Goal: Information Seeking & Learning: Learn about a topic

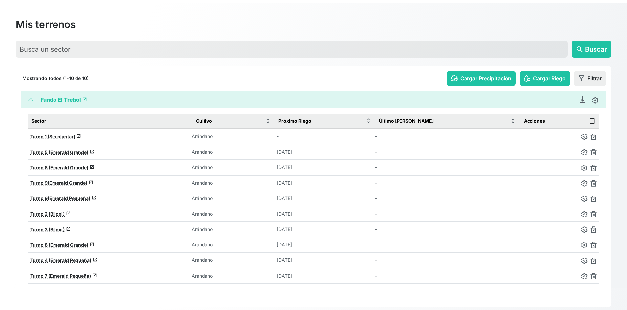
scroll to position [35, 0]
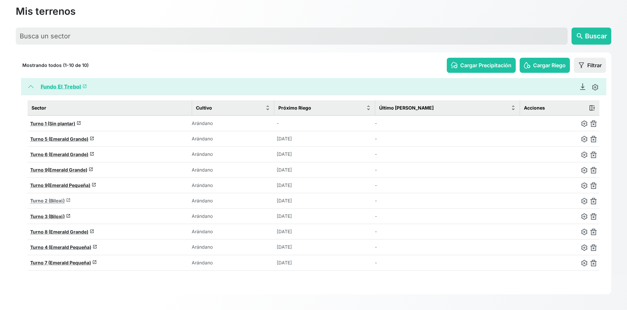
click at [42, 199] on span "Turno 2 (Biloxi)" at bounding box center [47, 201] width 34 height 6
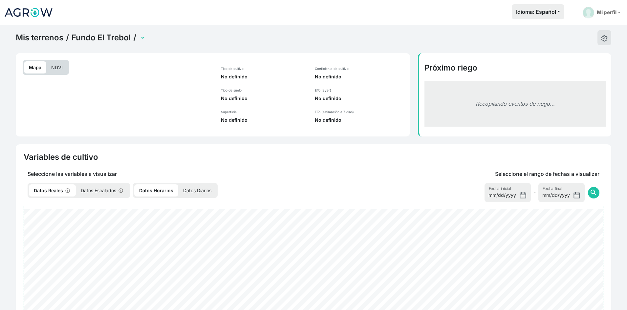
select select "2279"
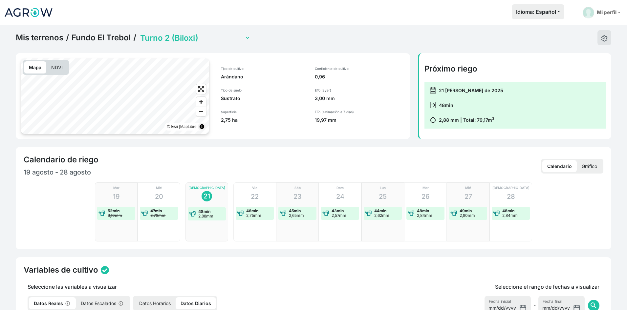
click at [62, 70] on p "NDVI" at bounding box center [56, 67] width 21 height 12
click at [151, 41] on select "Turno 1 (Sin plantar) Turno 2 (Biloxi) Turno 3 (Biloxi) Turno 4 (Emerald Pequeñ…" at bounding box center [194, 38] width 111 height 10
click at [139, 33] on select "Turno 1 (Sin plantar) Turno 2 (Biloxi) Turno 3 (Biloxi) Turno 4 (Emerald Pequeñ…" at bounding box center [194, 38] width 111 height 10
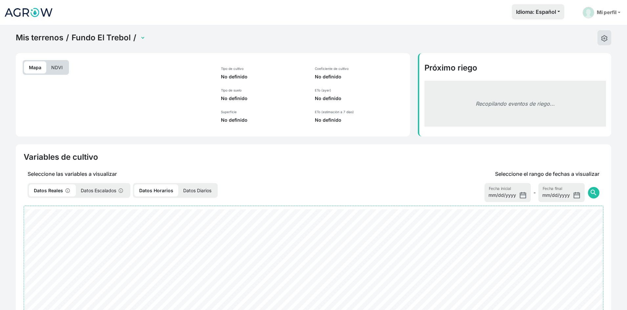
select select "2072"
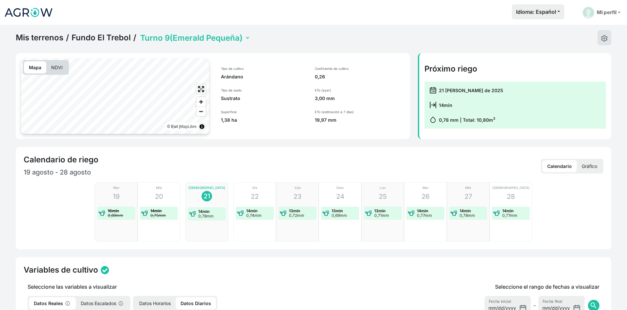
click at [57, 66] on p "NDVI" at bounding box center [56, 67] width 21 height 12
click at [162, 42] on select "Turno 1 (Sin plantar) Turno 2 (Biloxi) Turno 3 (Biloxi) Turno 4 (Emerald Pequeñ…" at bounding box center [194, 38] width 111 height 10
click at [139, 33] on select "Turno 1 (Sin plantar) Turno 2 (Biloxi) Turno 3 (Biloxi) Turno 4 (Emerald Pequeñ…" at bounding box center [194, 38] width 111 height 10
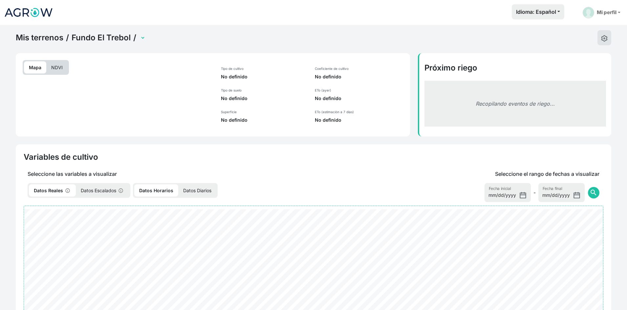
click at [57, 67] on p "NDVI" at bounding box center [56, 67] width 21 height 12
select select "1844"
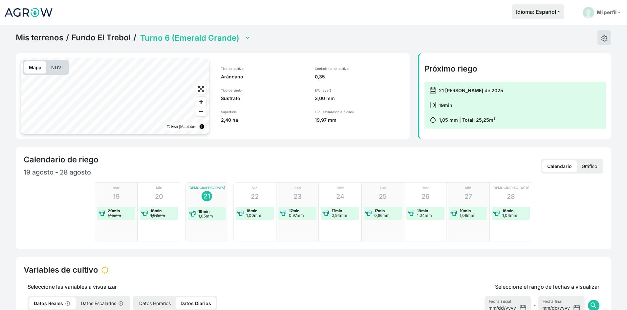
click at [57, 67] on p "NDVI" at bounding box center [56, 67] width 21 height 12
click at [160, 40] on select "Turno 1 (Sin plantar) Turno 2 (Biloxi) Turno 3 (Biloxi) Turno 4 (Emerald Pequeñ…" at bounding box center [194, 38] width 111 height 10
click at [139, 33] on select "Turno 1 (Sin plantar) Turno 2 (Biloxi) Turno 3 (Biloxi) Turno 4 (Emerald Pequeñ…" at bounding box center [194, 38] width 111 height 10
click at [55, 66] on p "NDVI" at bounding box center [56, 67] width 21 height 12
click at [189, 38] on select "Turno 1 (Sin plantar) Turno 2 (Biloxi) Turno 3 (Biloxi) Turno 4 (Emerald Pequeñ…" at bounding box center [194, 38] width 111 height 10
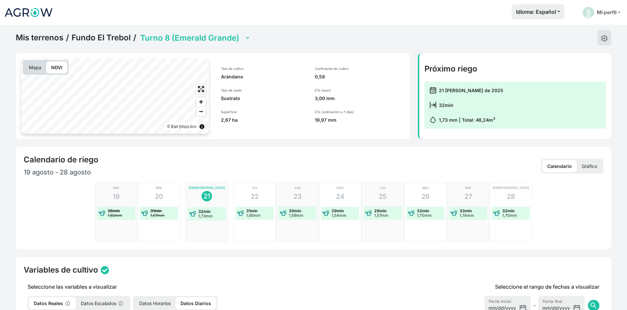
select select "2279"
click at [139, 33] on select "Turno 1 (Sin plantar) Turno 2 (Biloxi) Turno 3 (Biloxi) Turno 4 (Emerald Pequeñ…" at bounding box center [194, 38] width 111 height 10
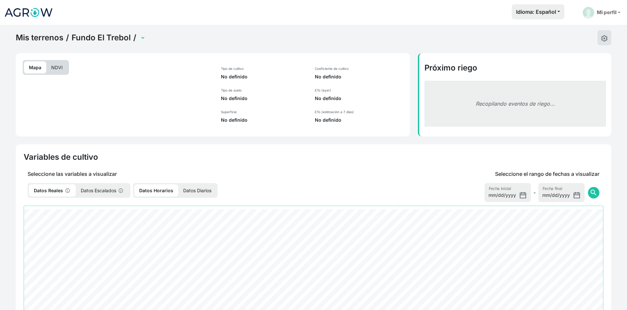
select select "2279"
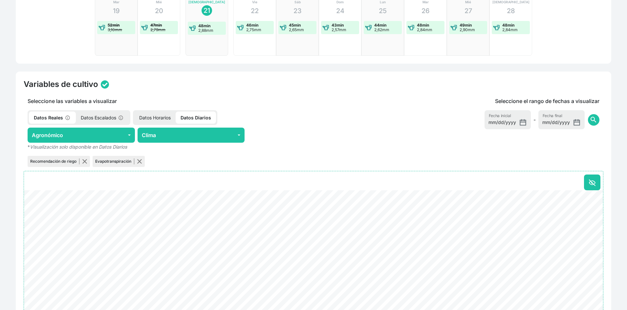
scroll to position [197, 0]
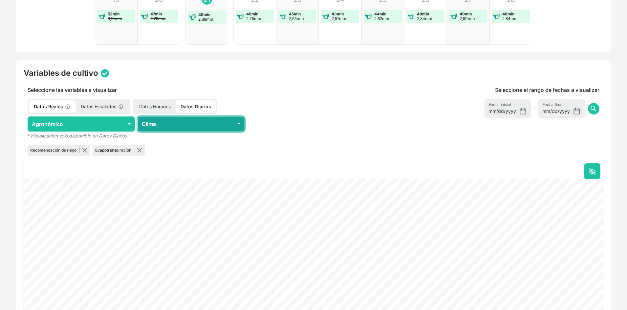
click at [235, 124] on button "Clima" at bounding box center [191, 124] width 107 height 15
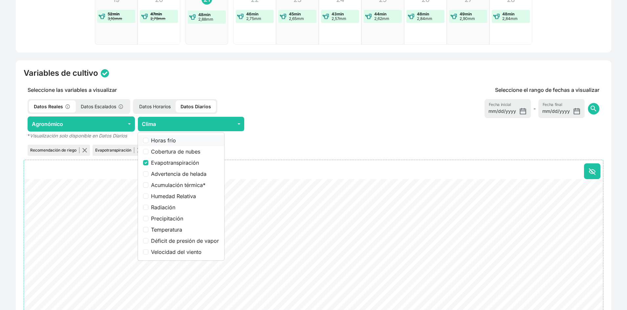
click at [157, 138] on label "Horas frío" at bounding box center [185, 141] width 68 height 8
click at [148, 138] on input "Horas frío" at bounding box center [145, 140] width 5 height 5
checkbox input "true"
click at [144, 163] on input "Evapotranspiración" at bounding box center [145, 162] width 5 height 5
checkbox input "false"
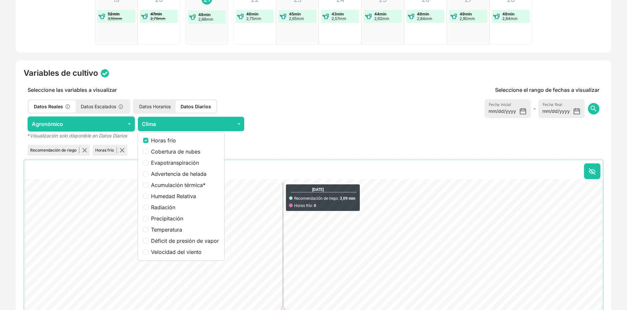
click at [344, 134] on p "* Visualización solo disponible en Datos Diarios" at bounding box center [191, 136] width 335 height 8
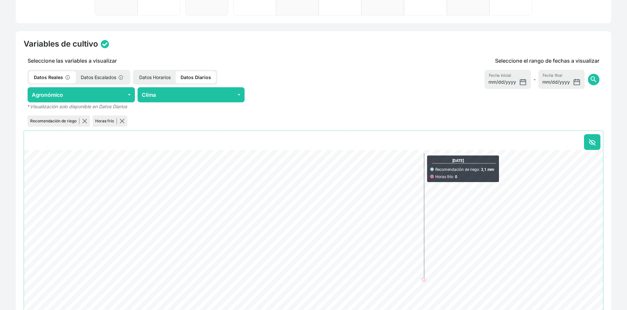
scroll to position [272, 0]
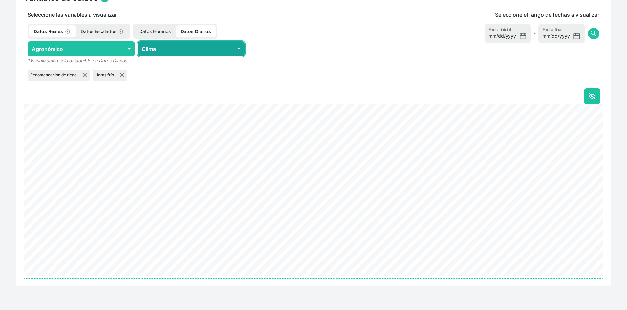
click at [191, 48] on button "Clima" at bounding box center [191, 48] width 107 height 15
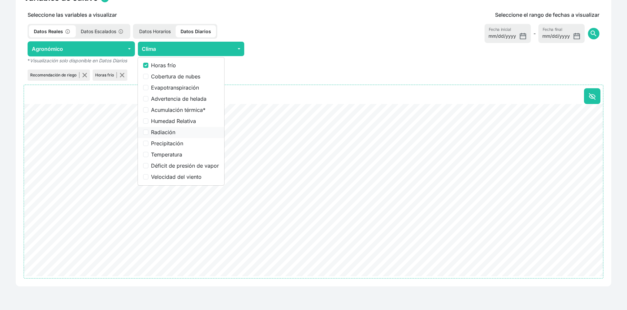
click at [152, 133] on label "Radiación" at bounding box center [185, 132] width 68 height 8
click at [148, 133] on input "Radiación" at bounding box center [145, 132] width 5 height 5
checkbox input "true"
click at [176, 61] on label "Horas frío" at bounding box center [185, 65] width 68 height 8
click at [148, 63] on input "Horas frío" at bounding box center [145, 65] width 5 height 5
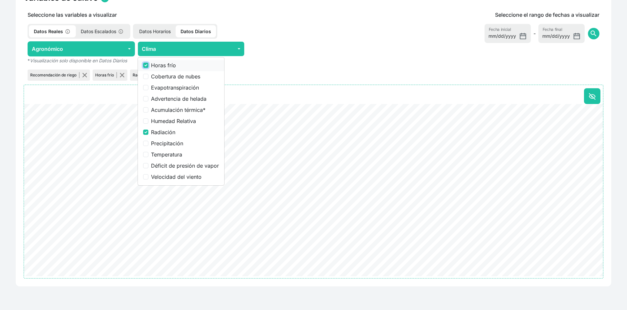
checkbox input "false"
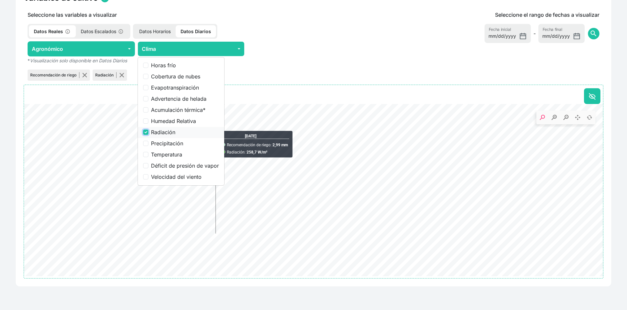
click at [147, 132] on input "Radiación" at bounding box center [145, 132] width 5 height 5
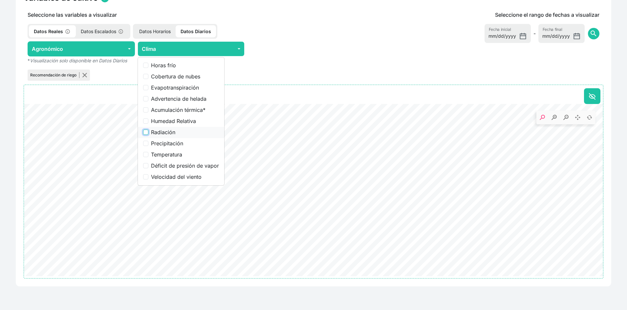
click at [147, 132] on input "Radiación" at bounding box center [145, 132] width 5 height 5
checkbox input "true"
click at [295, 61] on p "* Visualización solo disponible en Datos Diarios" at bounding box center [191, 60] width 335 height 8
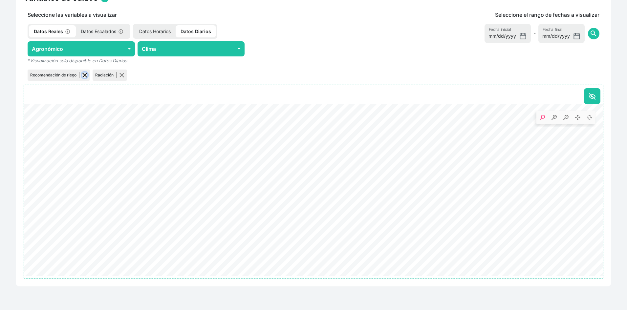
click at [85, 76] on button "button" at bounding box center [84, 75] width 5 height 5
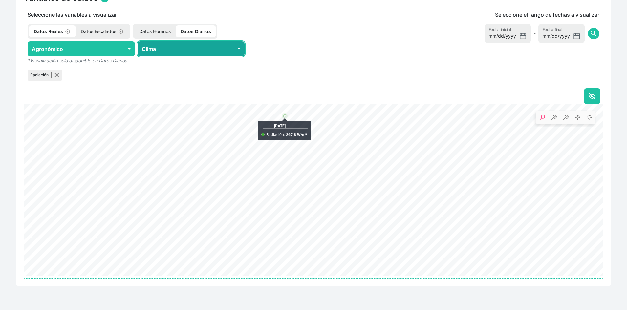
click at [152, 51] on button "Clima" at bounding box center [191, 48] width 107 height 15
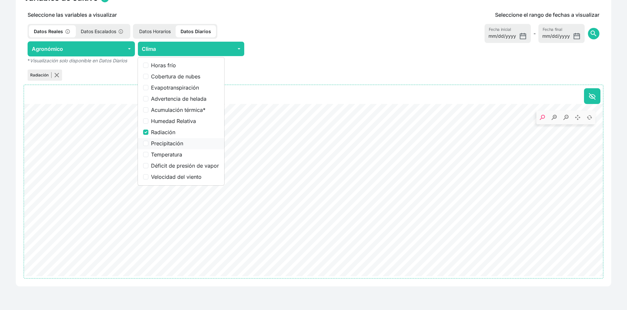
click at [163, 145] on label "Precipitación" at bounding box center [185, 144] width 68 height 8
click at [148, 145] on input "Precipitación" at bounding box center [145, 143] width 5 height 5
checkbox input "true"
click at [145, 131] on input "Radiación" at bounding box center [145, 132] width 5 height 5
checkbox input "false"
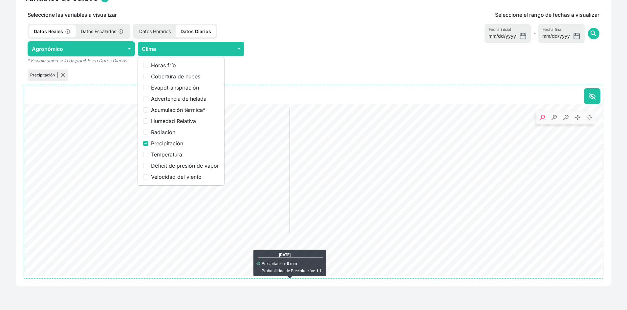
click at [324, 158] on icon ". Syncfusion interactive chart." at bounding box center [313, 147] width 579 height 86
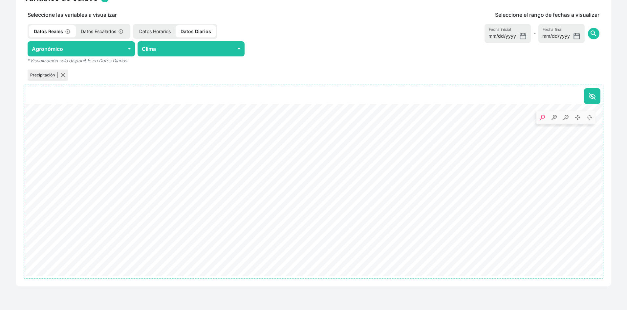
click at [302, 51] on div at bounding box center [300, 48] width 107 height 15
click at [199, 55] on button "Clima" at bounding box center [191, 48] width 107 height 15
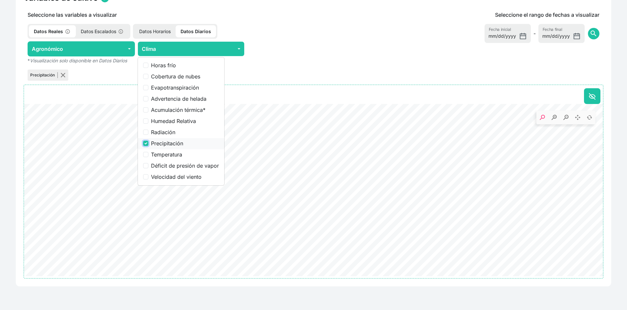
click at [145, 143] on input "Precipitación" at bounding box center [145, 143] width 5 height 5
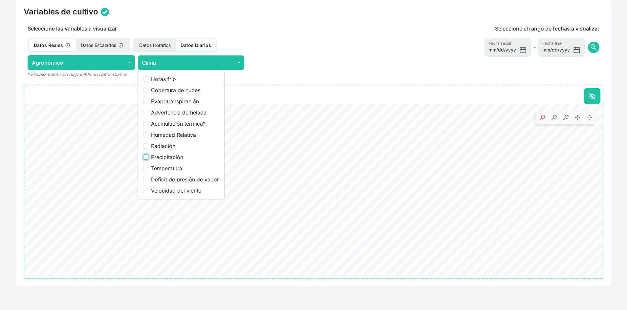
scroll to position [258, 0]
click at [144, 158] on input "Precipitación" at bounding box center [145, 157] width 5 height 5
checkbox input "true"
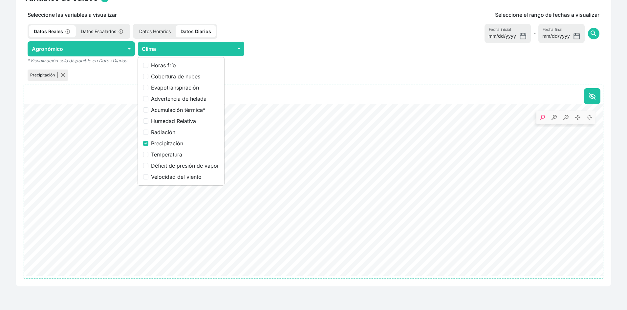
click at [300, 61] on p "* Visualización solo disponible en Datos Diarios" at bounding box center [191, 60] width 335 height 8
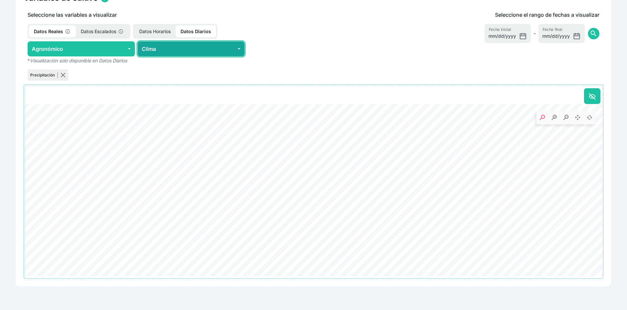
click at [206, 54] on button "Clima" at bounding box center [191, 48] width 107 height 15
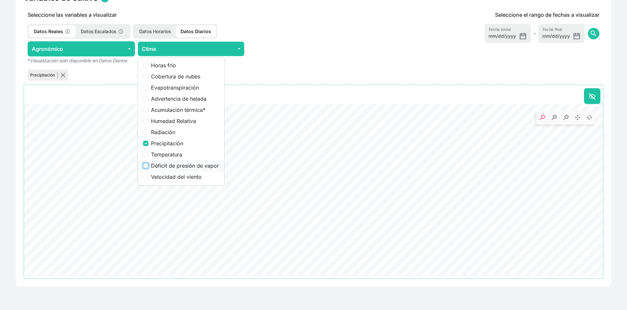
click at [144, 168] on input "Déficit de presión de vapor" at bounding box center [145, 165] width 5 height 5
checkbox input "true"
click at [146, 143] on input "Precipitación" at bounding box center [145, 143] width 5 height 5
checkbox input "false"
click at [322, 61] on p "* Visualización solo disponible en Datos Diarios" at bounding box center [191, 60] width 335 height 8
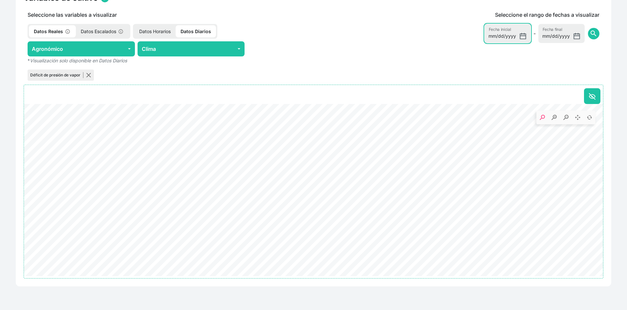
click at [523, 35] on input "2025-08-14" at bounding box center [508, 33] width 46 height 19
type input "2025-08-18"
click at [592, 33] on span "search" at bounding box center [594, 34] width 8 height 8
click at [162, 31] on p "Datos Horarios" at bounding box center [154, 31] width 41 height 12
